Goal: Information Seeking & Learning: Learn about a topic

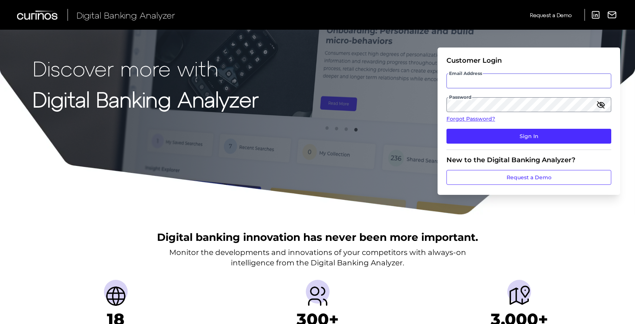
type input "[EMAIL_ADDRESS][DOMAIN_NAME]"
click at [493, 140] on button "Sign In" at bounding box center [529, 136] width 165 height 15
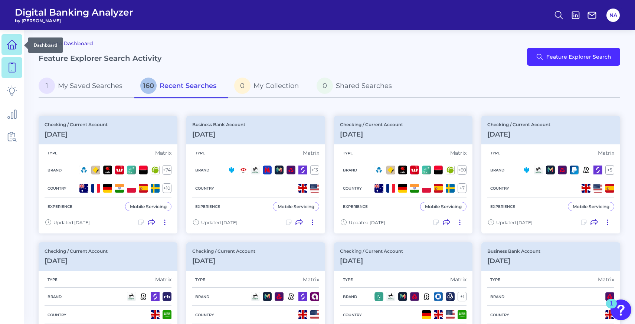
click at [12, 46] on icon at bounding box center [12, 44] width 10 height 10
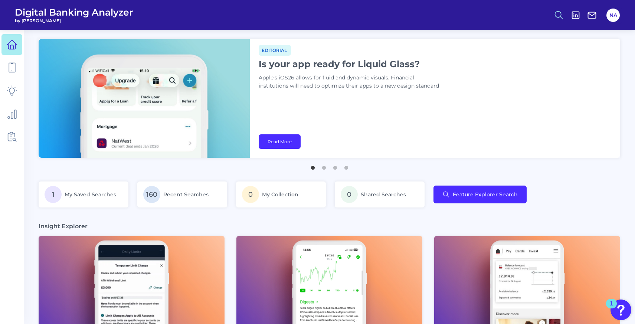
click at [554, 15] on icon at bounding box center [559, 15] width 10 height 10
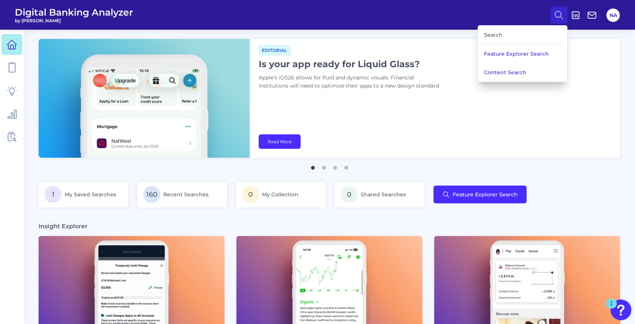
click at [507, 31] on div "Search" at bounding box center [522, 35] width 83 height 19
click at [497, 35] on div "Search" at bounding box center [522, 35] width 83 height 19
click at [504, 30] on div "Search" at bounding box center [522, 35] width 83 height 19
click at [501, 58] on button "Feature Explorer Search" at bounding box center [522, 54] width 89 height 19
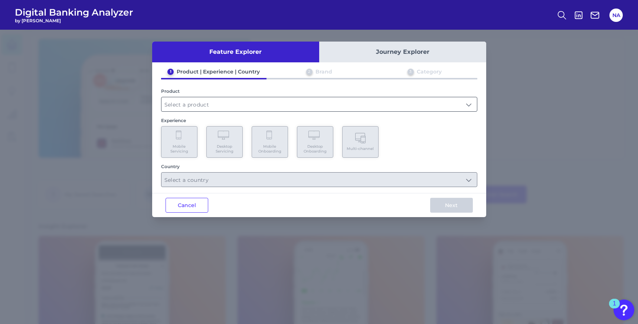
click at [183, 99] on input "text" at bounding box center [319, 104] width 316 height 14
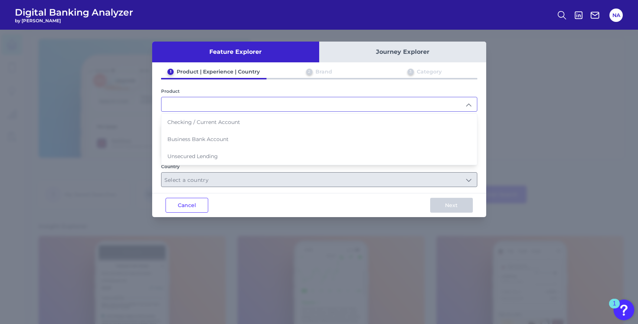
click at [428, 56] on button "Journey Explorer" at bounding box center [402, 52] width 167 height 21
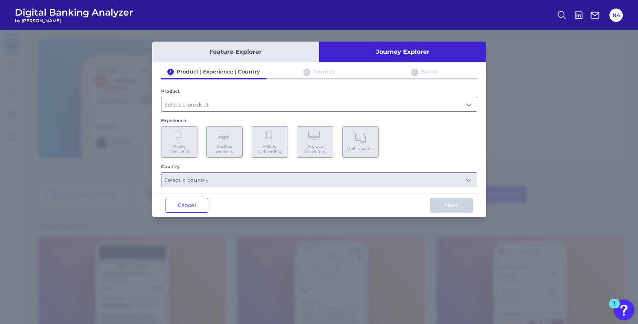
click at [233, 53] on button "Feature Explorer" at bounding box center [235, 52] width 167 height 21
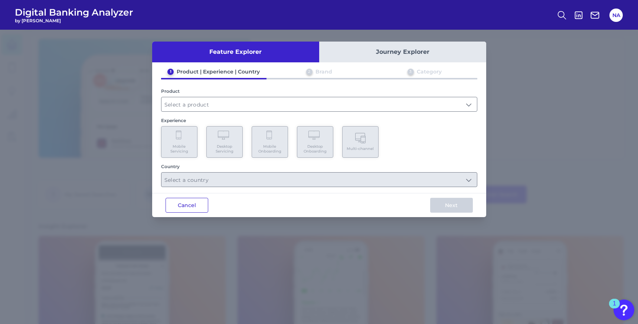
click at [178, 205] on button "Cancel" at bounding box center [187, 205] width 43 height 15
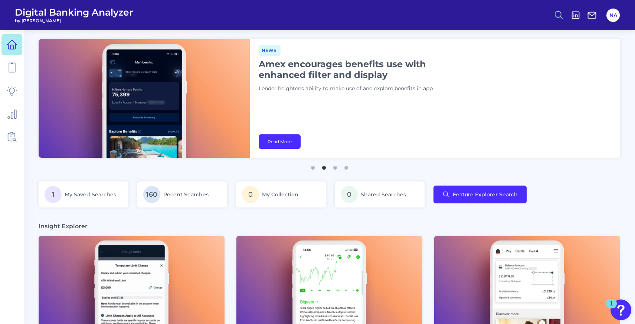
click at [562, 13] on icon at bounding box center [559, 15] width 10 height 10
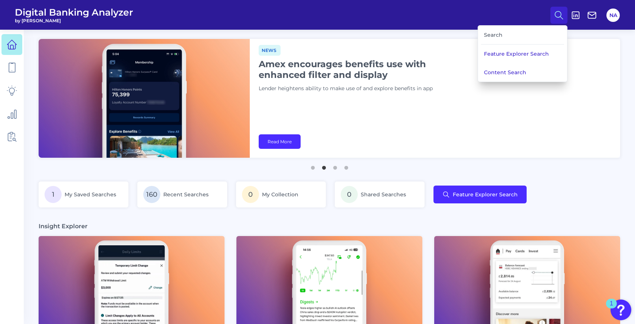
click at [502, 34] on div "Search" at bounding box center [522, 35] width 83 height 19
click at [491, 72] on button "Content Search" at bounding box center [522, 72] width 89 height 19
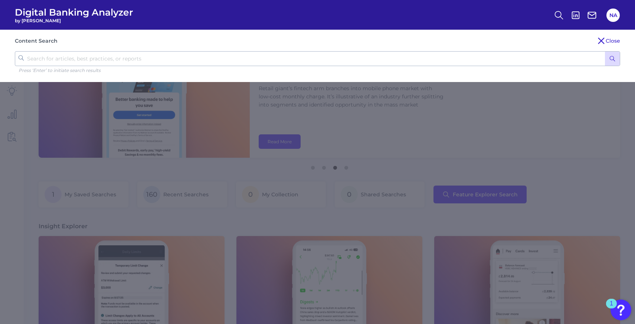
click at [33, 58] on input "text" at bounding box center [317, 58] width 605 height 15
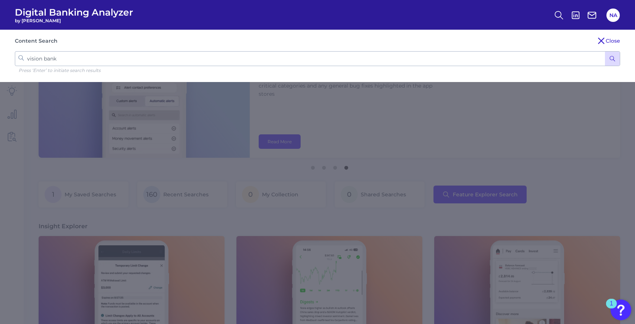
type input "vision bank"
click at [605, 52] on button "submit" at bounding box center [612, 59] width 15 height 14
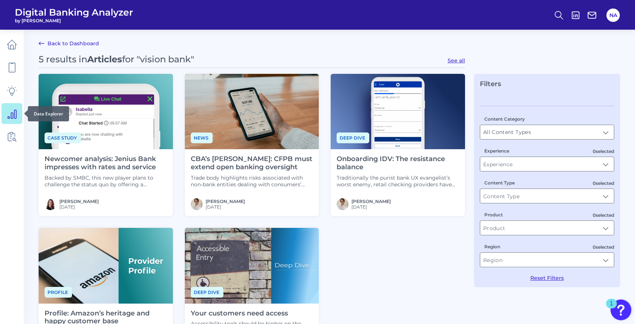
click at [13, 122] on link at bounding box center [11, 113] width 21 height 21
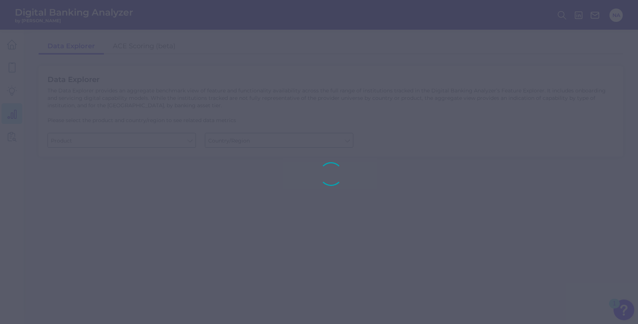
type input "Business Bank Account"
type input "[GEOGRAPHIC_DATA]"
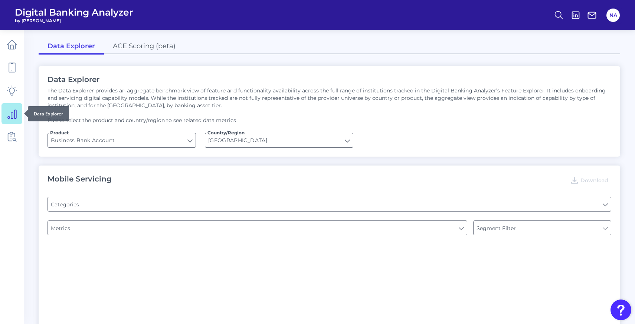
type input "Pre-login Features"
type input "Type of Institution"
type input "Channel"
type input "Type of Institution"
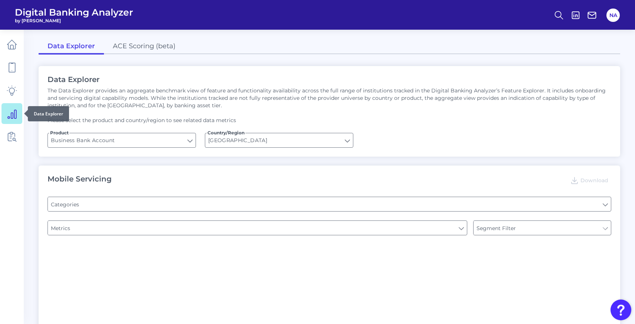
type input "Login"
type input "Upon opening the app are users immediately prompted to use Touch/Face ID to log…"
type input "Does it offer third-party single sign on?"
type input "Can you apply for the PRODUCT as a new to brand customer on ANY digital channel?"
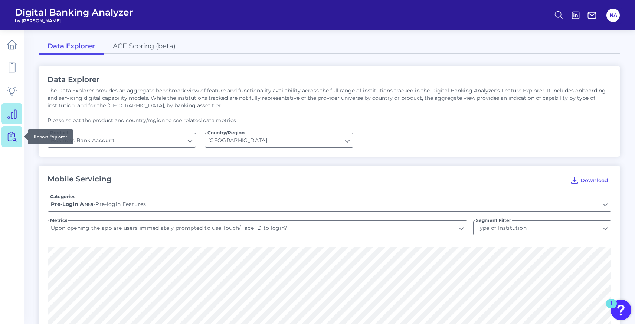
click at [14, 140] on icon at bounding box center [12, 136] width 10 height 10
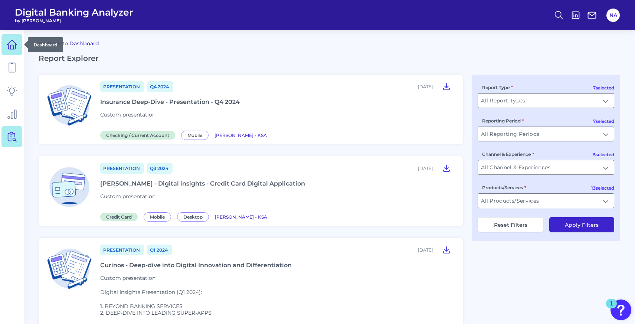
click at [6, 45] on link at bounding box center [11, 44] width 21 height 21
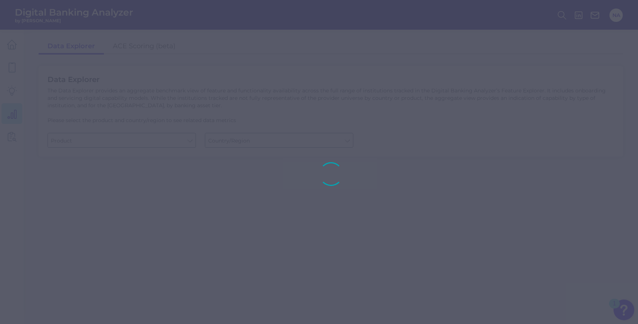
type input "Business Bank Account"
type input "[GEOGRAPHIC_DATA]"
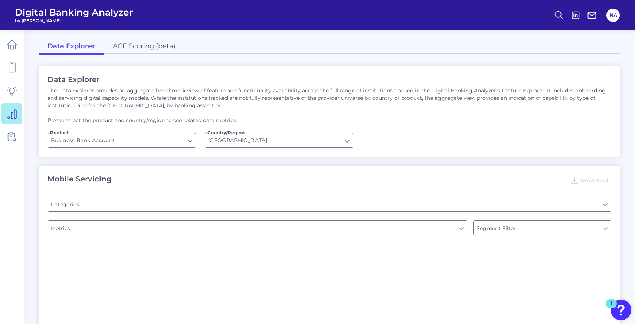
type input "Type of Institution"
type input "Login"
type input "Pre-login Features"
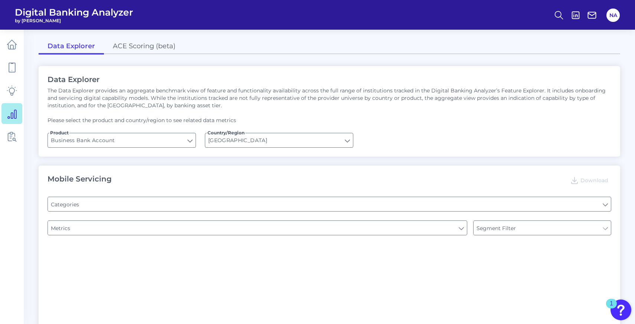
type input "Channel"
type input "Upon opening the app are users immediately prompted to use Touch/Face ID to log…"
type input "Does it offer third-party single sign on?"
type input "Can you apply for the PRODUCT as a new to brand customer on ANY digital channel?"
